Goal: Task Accomplishment & Management: Use online tool/utility

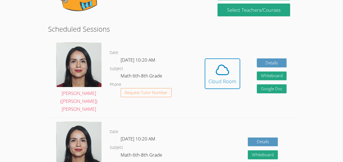
scroll to position [83, 0]
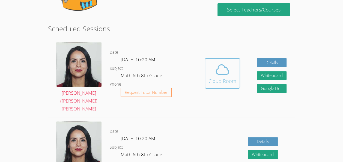
click at [213, 65] on span at bounding box center [222, 69] width 28 height 15
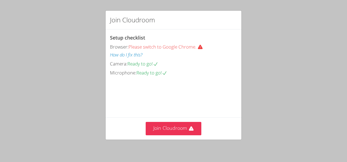
click at [317, 161] on div "Join Cloudroom Setup checklist Browser: Please switch to Google Chrome. How do …" at bounding box center [173, 81] width 347 height 162
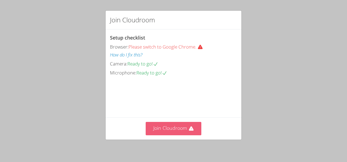
click at [174, 126] on button "Join Cloudroom" at bounding box center [174, 128] width 56 height 13
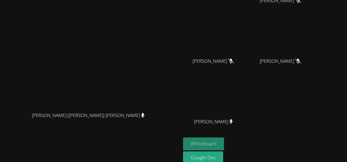
scroll to position [67, 0]
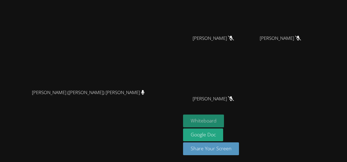
click at [224, 120] on button "Whiteboard" at bounding box center [203, 121] width 41 height 13
click at [224, 117] on button "Whiteboard" at bounding box center [203, 121] width 41 height 13
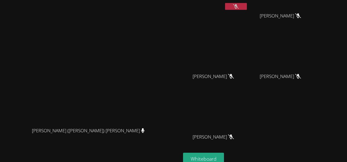
scroll to position [0, 0]
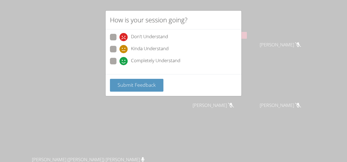
click at [120, 65] on span at bounding box center [120, 65] width 0 height 0
click at [120, 62] on input "Completely Understand" at bounding box center [122, 60] width 5 height 5
radio input "true"
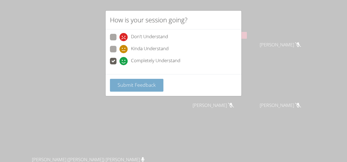
click at [135, 83] on span "Submit Feedback" at bounding box center [137, 85] width 38 height 7
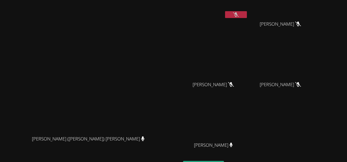
scroll to position [21, 0]
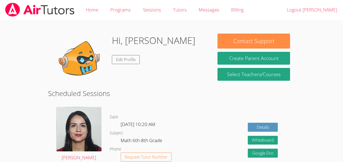
scroll to position [83, 0]
